Goal: Information Seeking & Learning: Learn about a topic

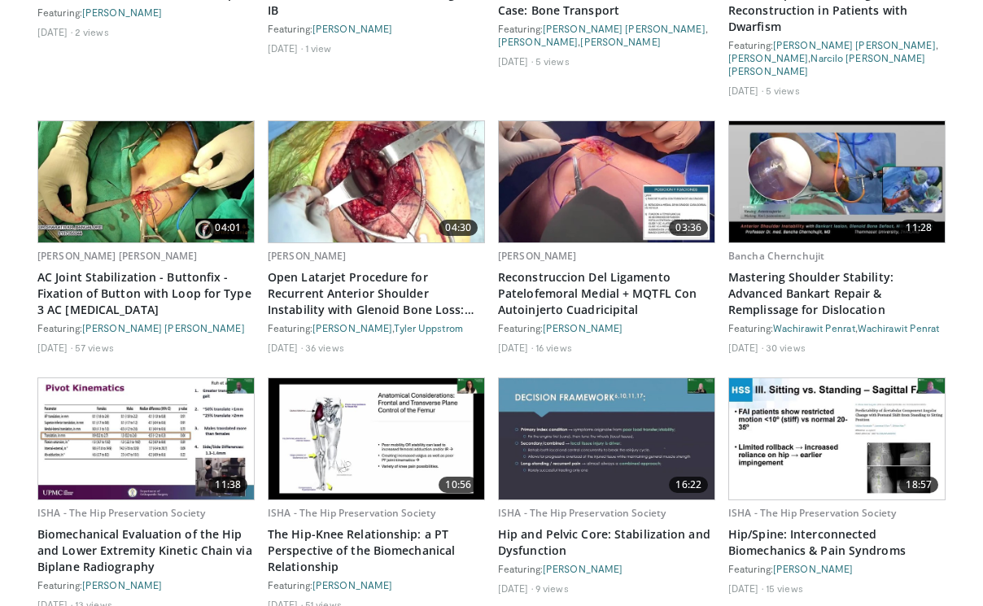
scroll to position [1060, 0]
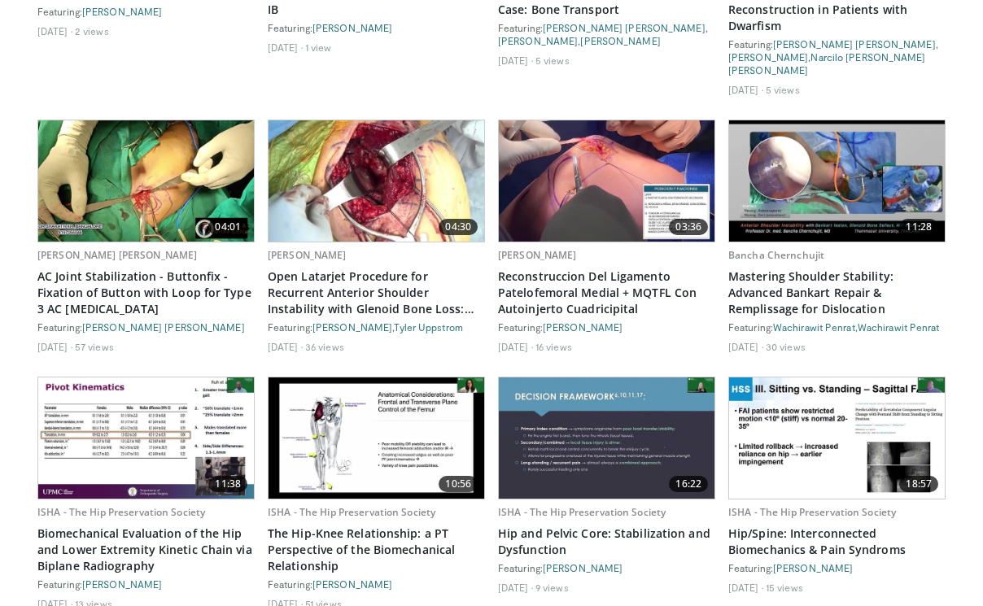
click at [589, 168] on img at bounding box center [607, 180] width 216 height 121
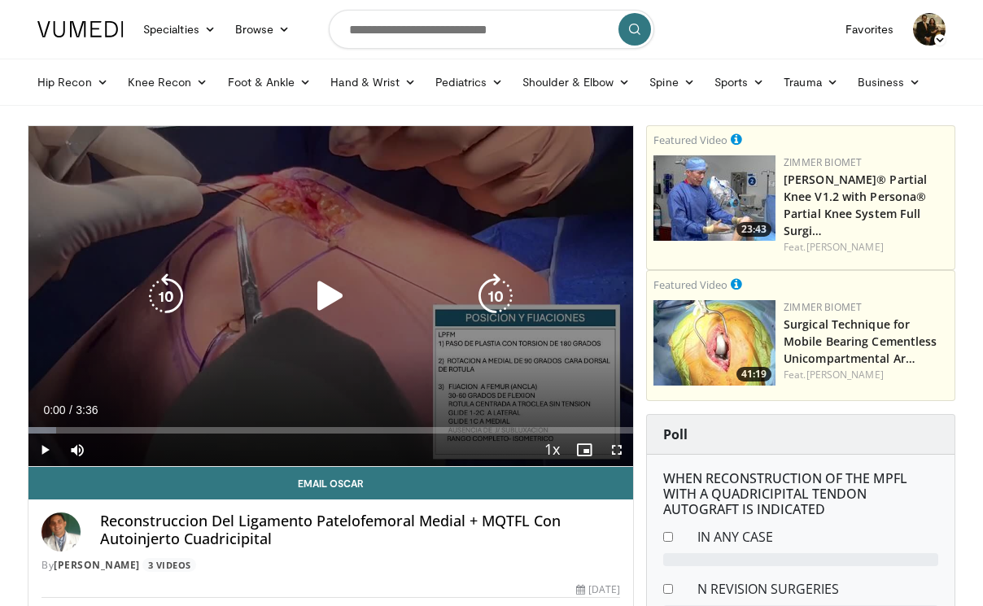
click at [314, 296] on icon "Video Player" at bounding box center [331, 296] width 46 height 46
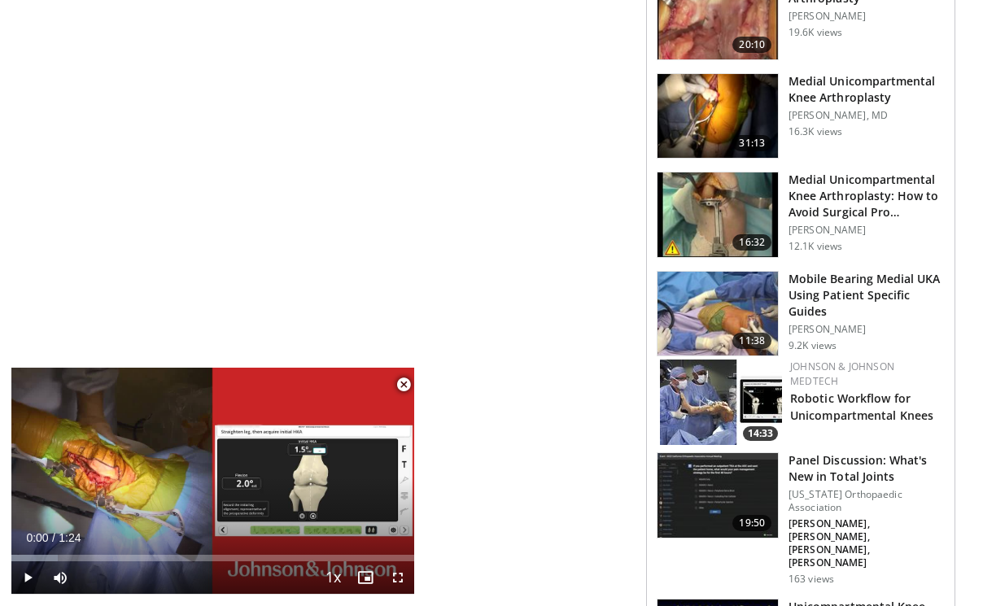
scroll to position [1501, 0]
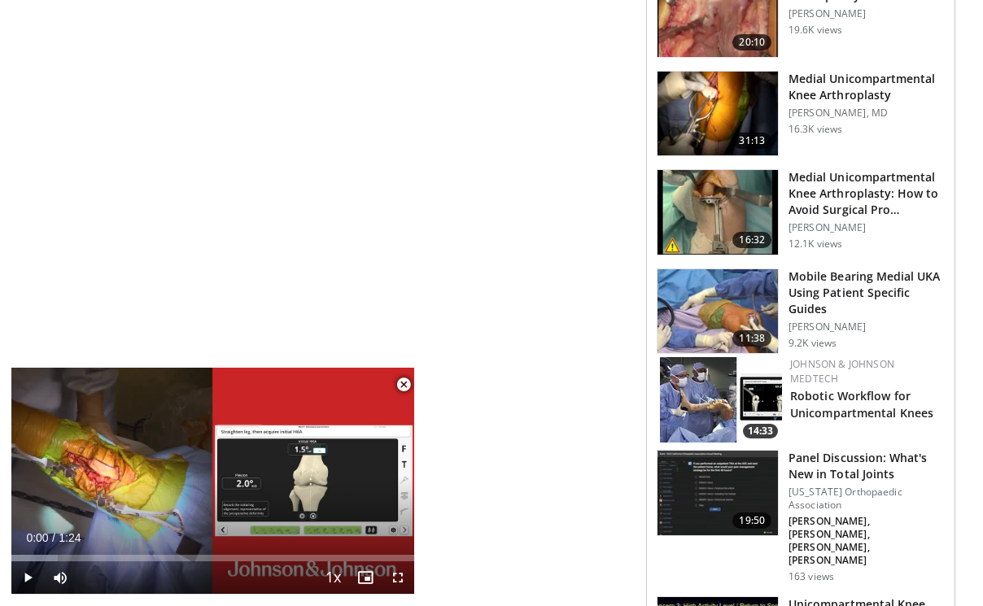
click at [702, 119] on img at bounding box center [717, 114] width 120 height 85
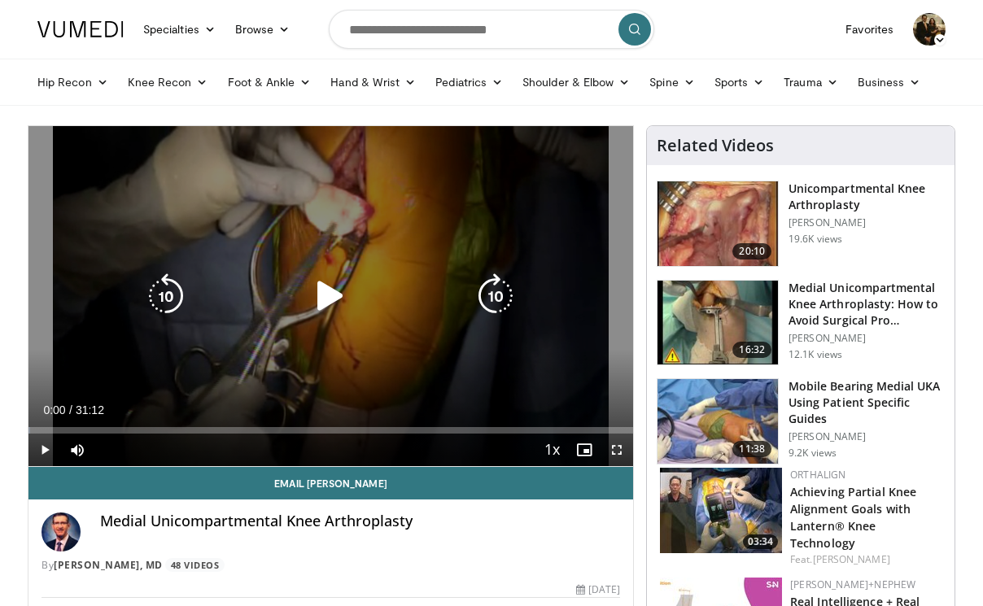
click at [434, 216] on div "10 seconds Tap to unmute" at bounding box center [330, 296] width 604 height 340
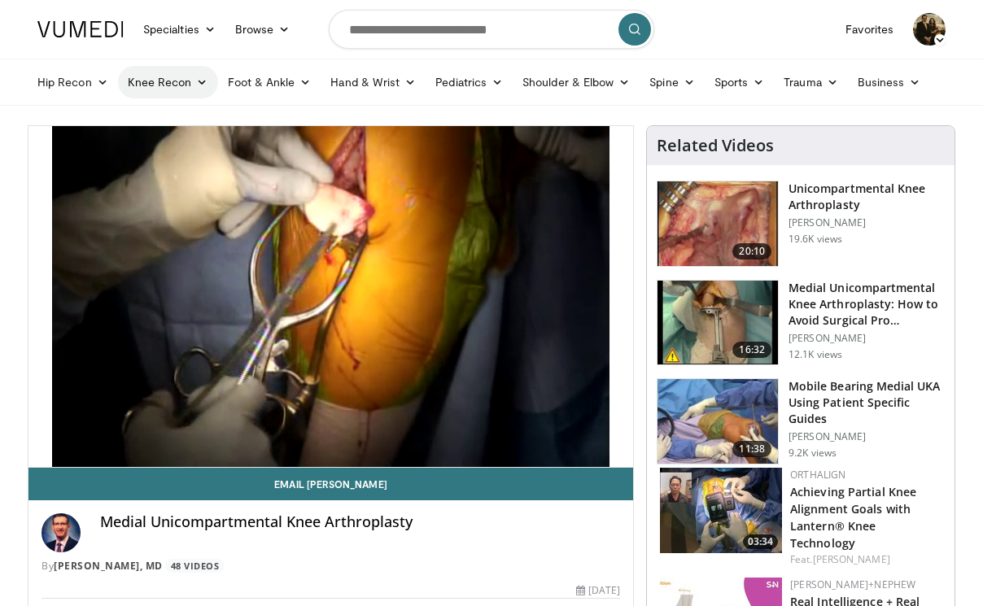
click at [179, 83] on link "Knee Recon" at bounding box center [168, 82] width 100 height 33
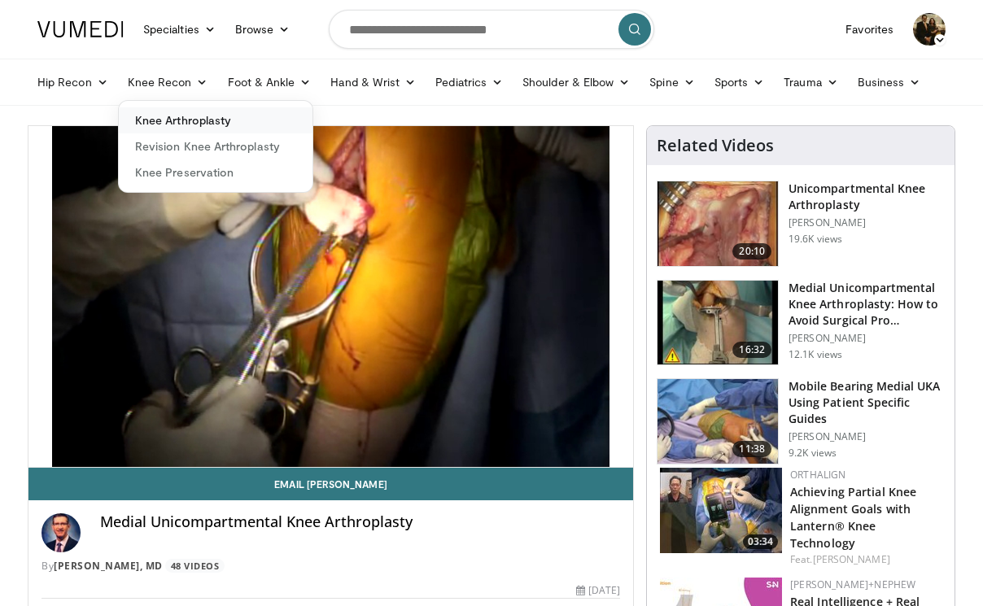
click at [190, 118] on link "Knee Arthroplasty" at bounding box center [216, 120] width 194 height 26
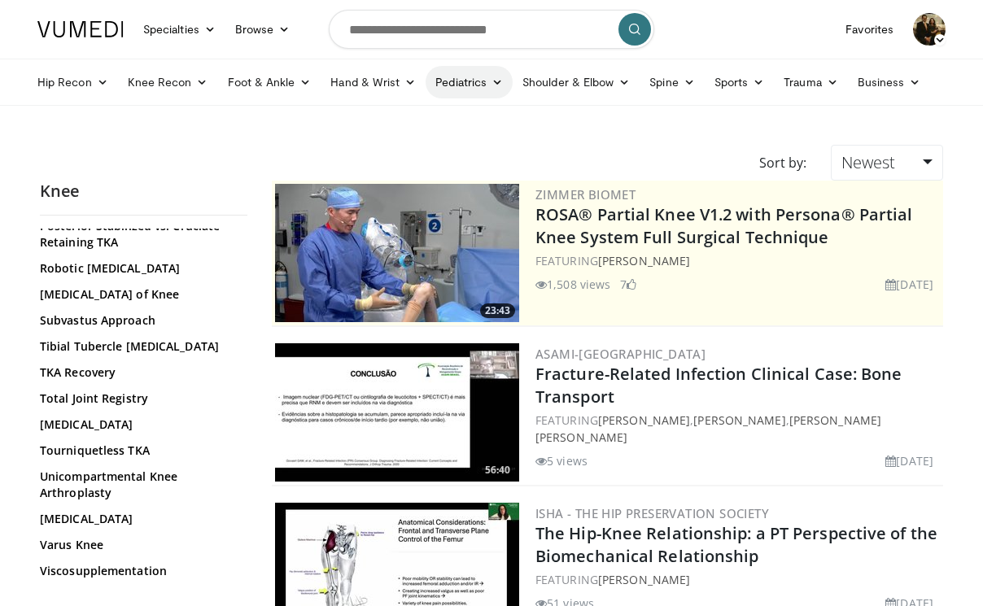
scroll to position [1345, 0]
click at [491, 89] on link "Pediatrics" at bounding box center [468, 82] width 87 height 33
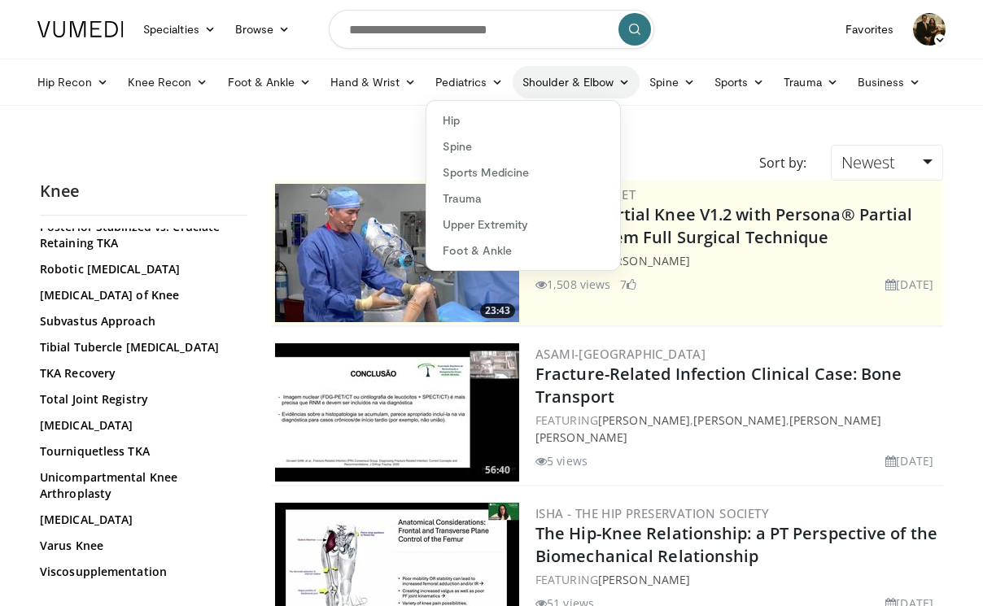
click at [607, 90] on link "Shoulder & Elbow" at bounding box center [576, 82] width 127 height 33
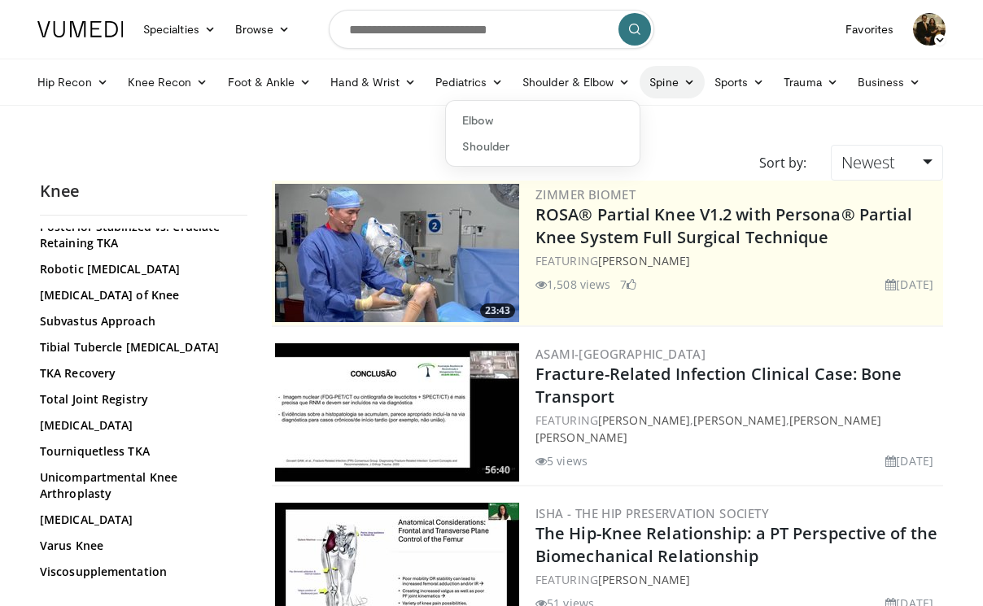
click at [683, 85] on icon at bounding box center [688, 81] width 11 height 11
